Goal: Transaction & Acquisition: Obtain resource

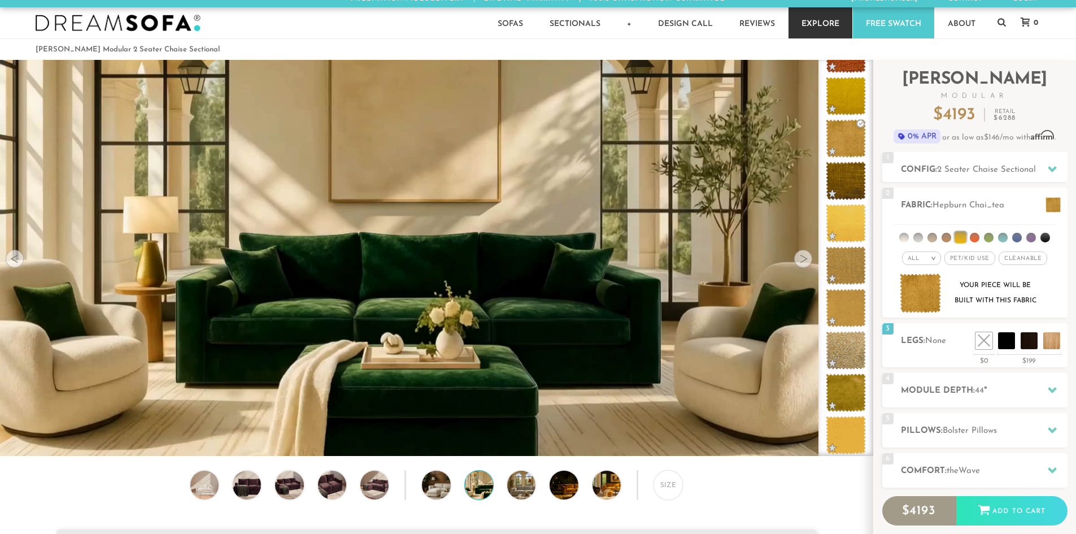
scroll to position [13333, 1067]
click at [1069, 154] on div "Introducing Landon Modular $ 4193 Retail $ 6288 $ 4193 Retail $ 6288 0% APR or …" at bounding box center [974, 325] width 203 height 530
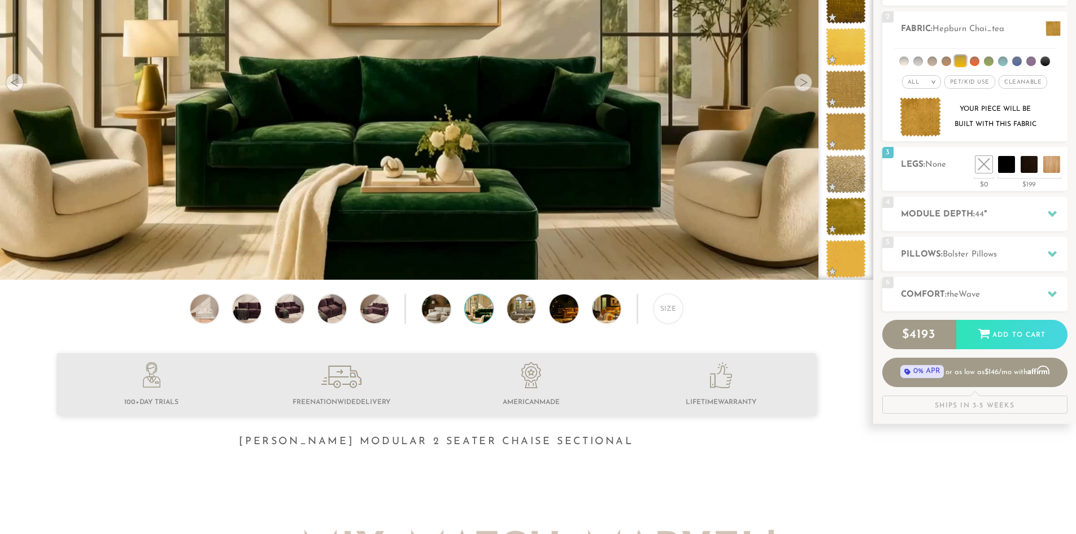
scroll to position [214, 0]
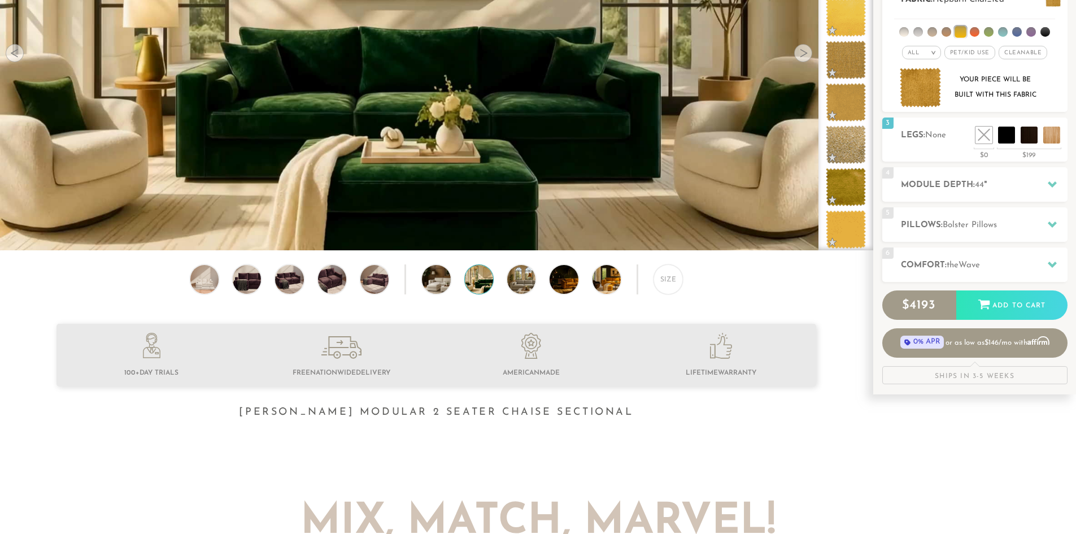
click at [1008, 73] on div "Your piece will be built with this fabric" at bounding box center [994, 87] width 91 height 30
click at [966, 33] on li at bounding box center [959, 31] width 11 height 11
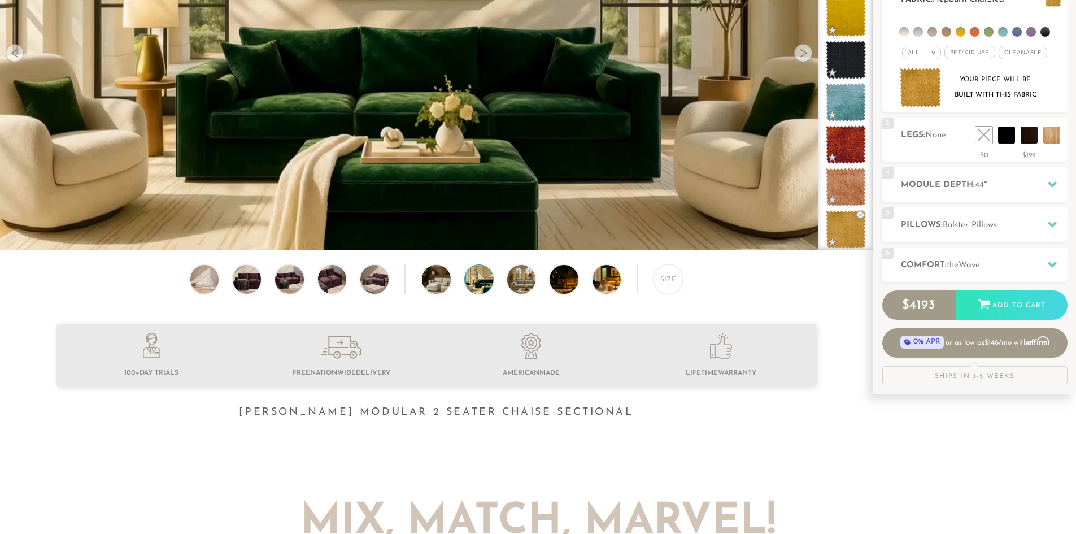
click at [958, 35] on li at bounding box center [960, 32] width 10 height 10
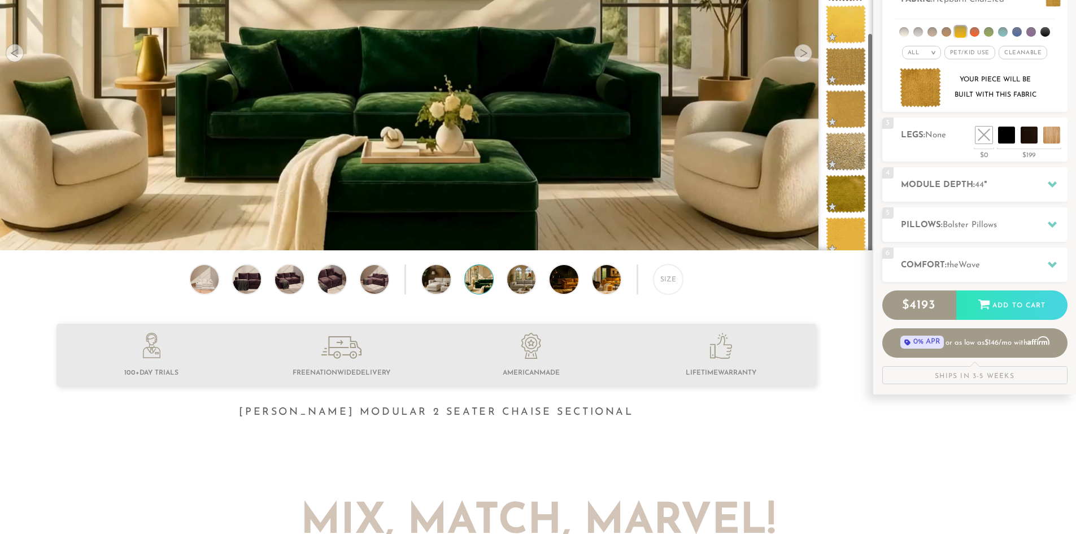
scroll to position [294, 0]
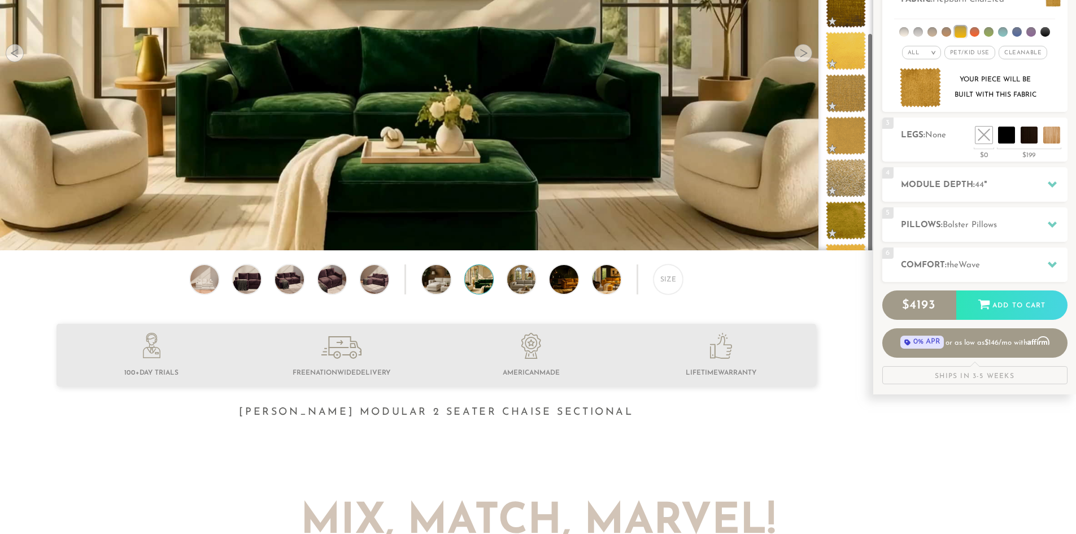
drag, startPoint x: 870, startPoint y: 64, endPoint x: 870, endPoint y: 46, distance: 18.1
click at [870, 46] on div at bounding box center [845, 52] width 55 height 396
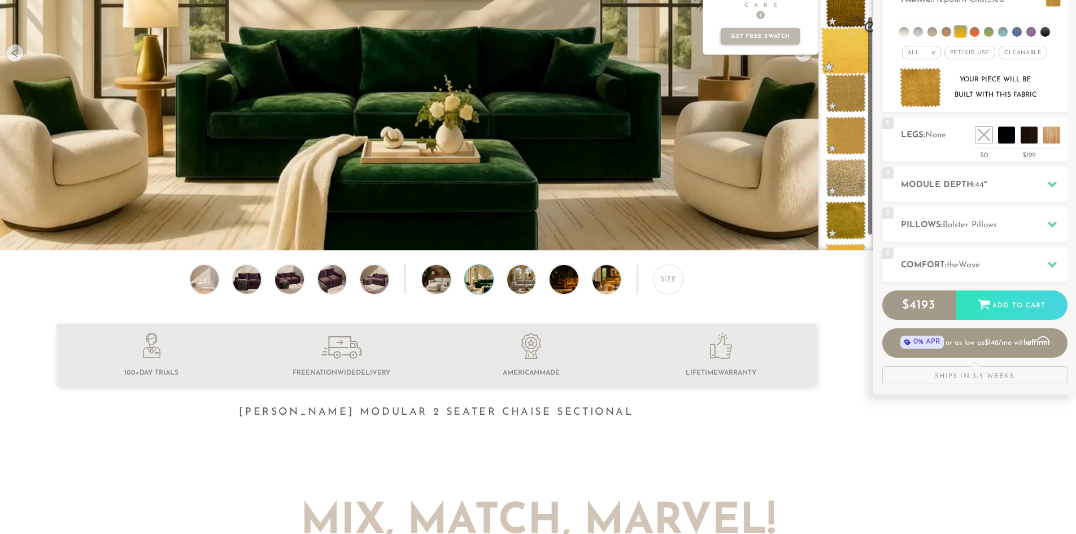
click at [851, 55] on span at bounding box center [845, 51] width 50 height 48
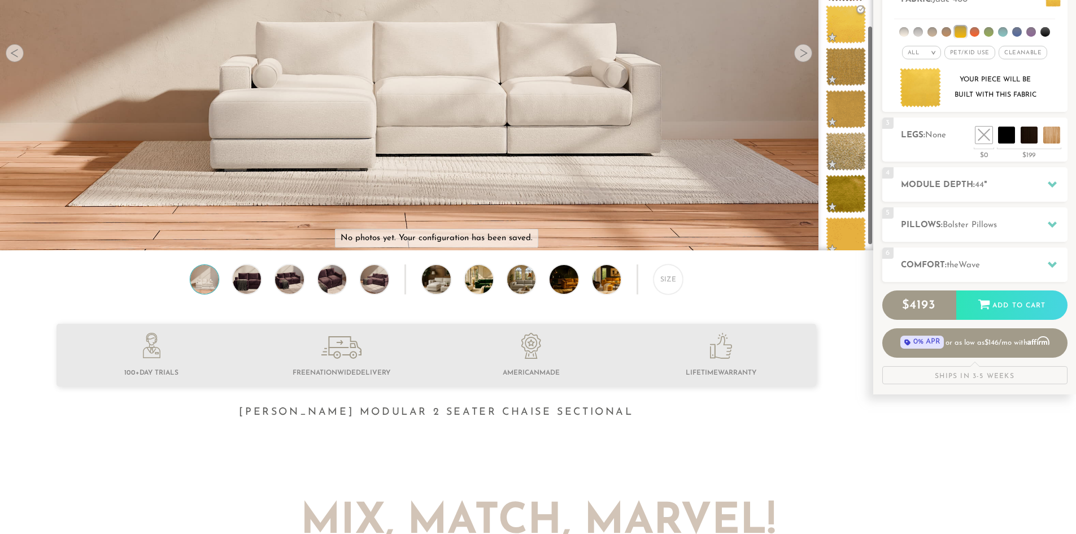
scroll to position [327, 0]
drag, startPoint x: 871, startPoint y: 46, endPoint x: 870, endPoint y: 77, distance: 31.7
click at [870, 77] on div at bounding box center [845, 52] width 55 height 396
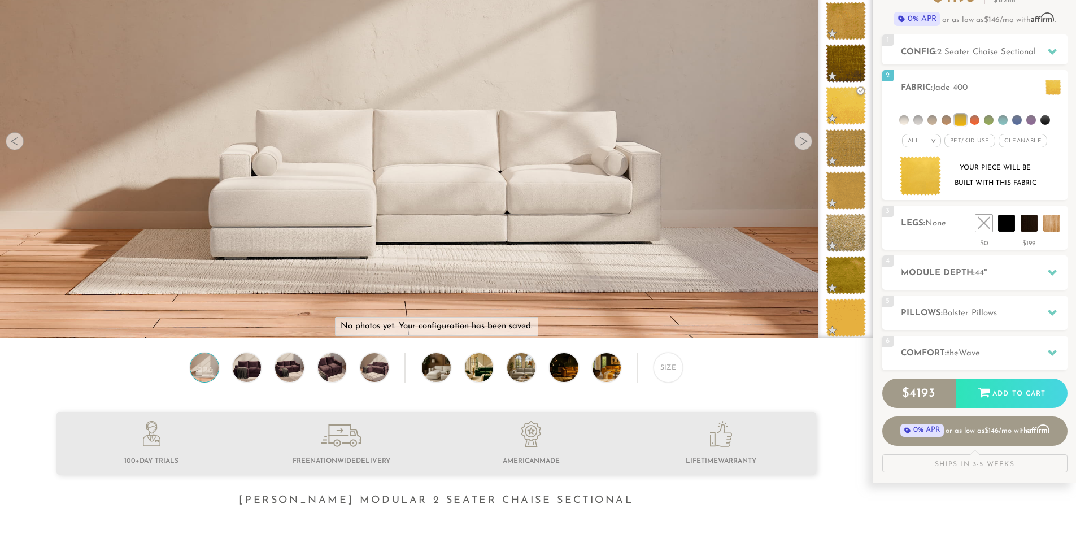
scroll to position [0, 0]
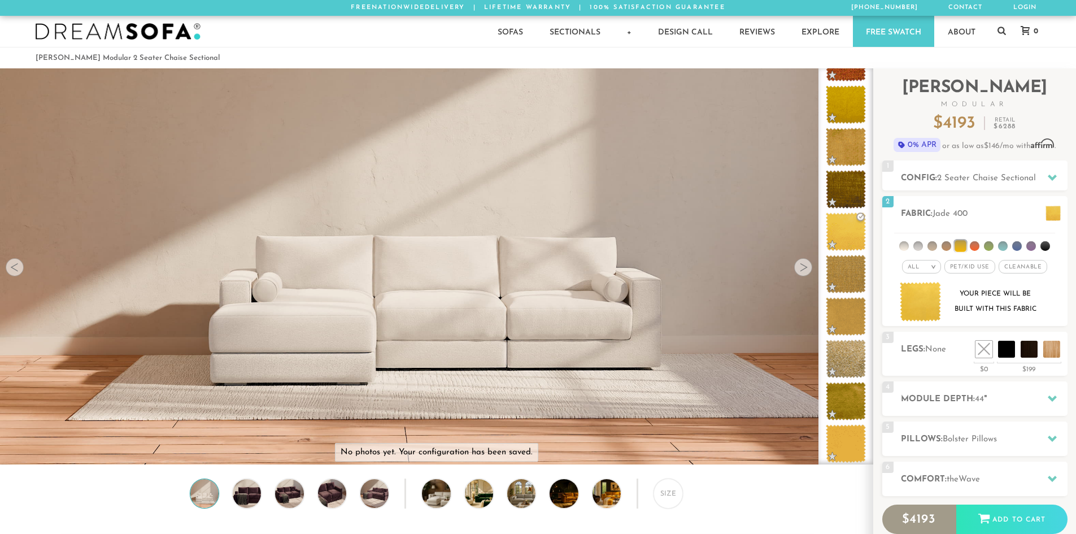
click at [872, 32] on link "Free Swatch" at bounding box center [893, 31] width 81 height 31
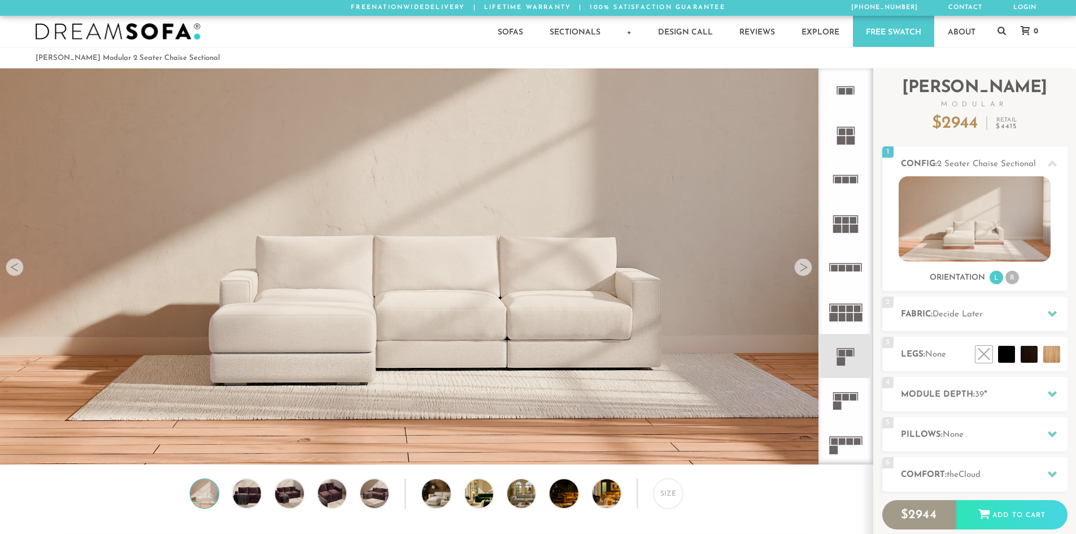
scroll to position [13222, 1067]
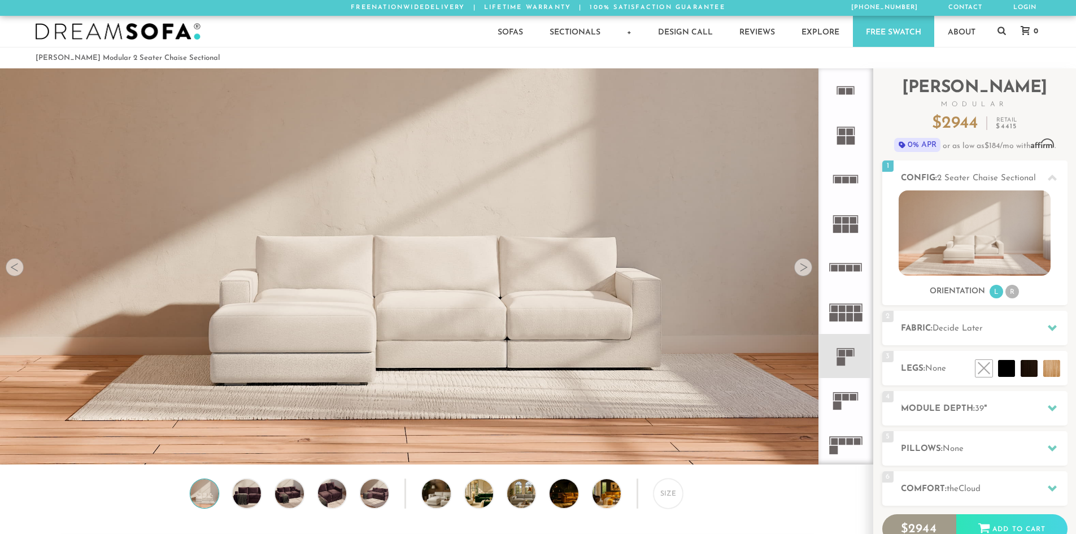
click at [753, 511] on div "Size" at bounding box center [436, 495] width 872 height 35
